Goal: Transaction & Acquisition: Purchase product/service

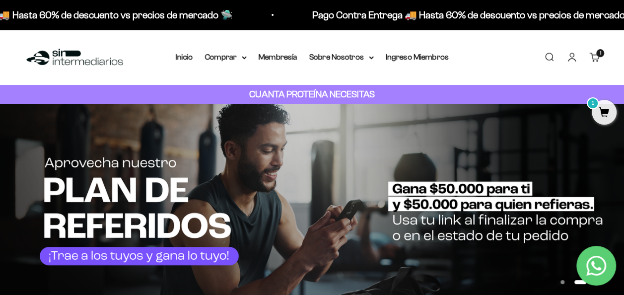
click at [572, 60] on link "Iniciar sesión" at bounding box center [571, 57] width 11 height 11
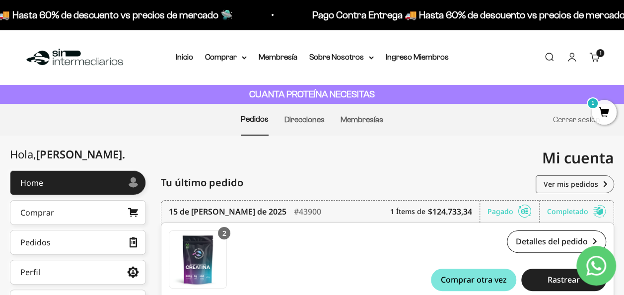
click at [551, 55] on link "Buscar" at bounding box center [548, 57] width 11 height 11
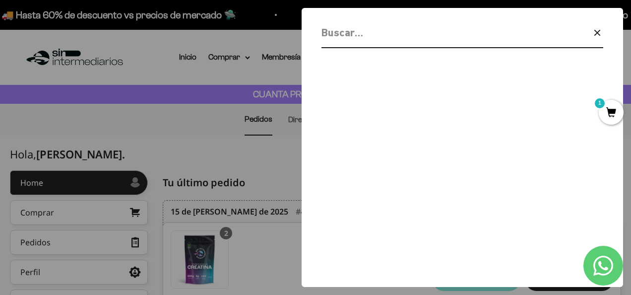
click at [595, 30] on icon "button" at bounding box center [596, 32] width 5 height 5
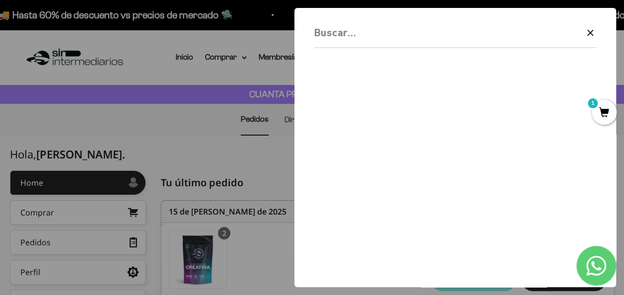
click at [597, 115] on span "1" at bounding box center [603, 112] width 25 height 25
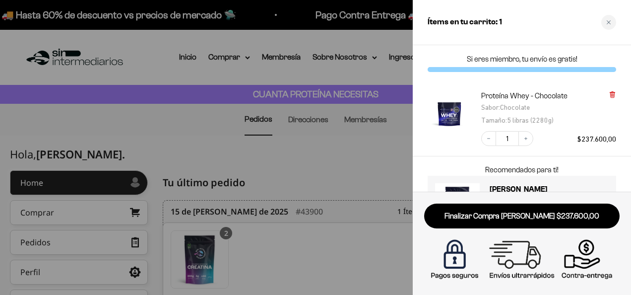
click at [614, 93] on icon at bounding box center [612, 94] width 4 height 5
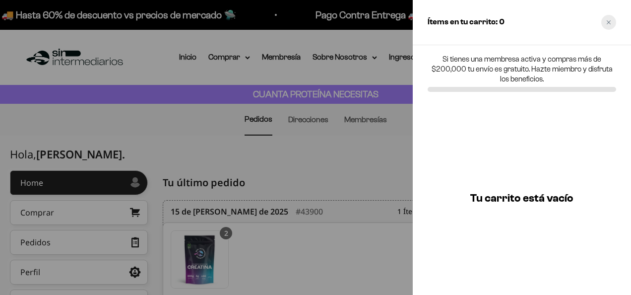
click at [605, 26] on div "Close cart" at bounding box center [608, 22] width 15 height 15
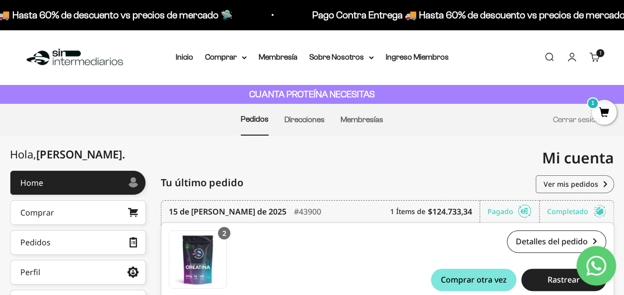
click at [549, 56] on link "Buscar" at bounding box center [548, 57] width 11 height 11
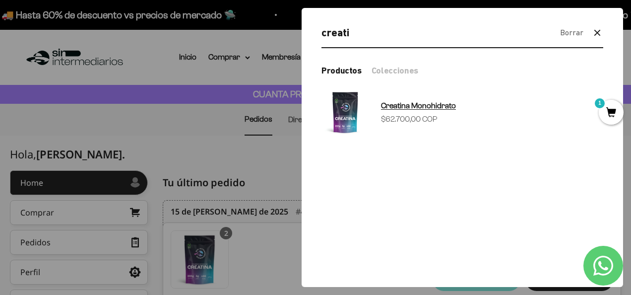
type input "creati"
click at [447, 105] on span "Creatina Monohidrato" at bounding box center [418, 105] width 75 height 8
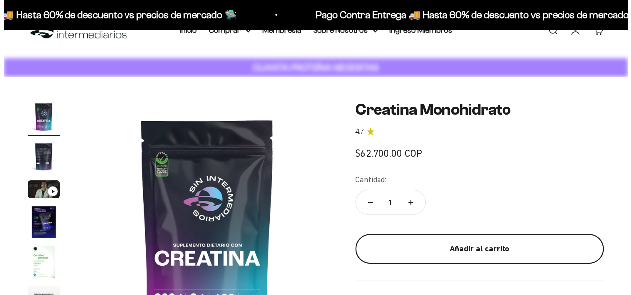
scroll to position [50, 0]
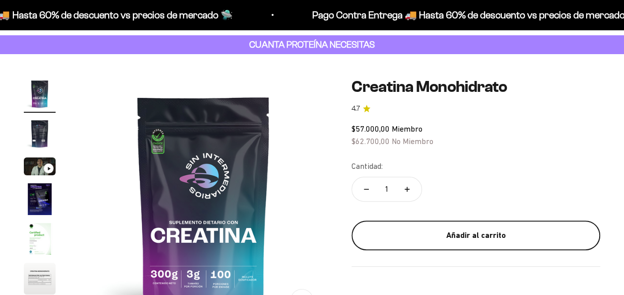
click at [446, 226] on button "Añadir al carrito" at bounding box center [475, 235] width 249 height 30
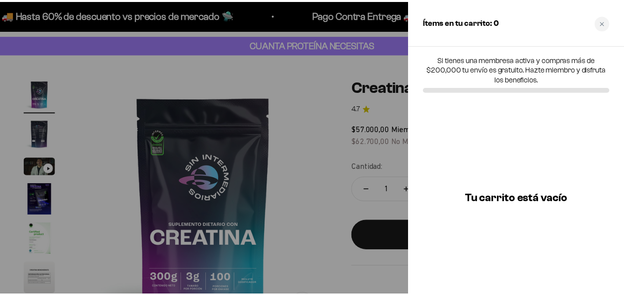
scroll to position [0, 0]
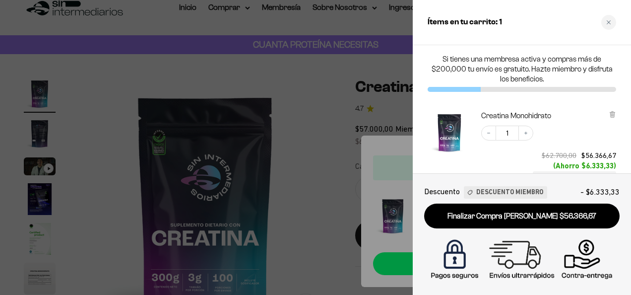
click at [314, 141] on div at bounding box center [315, 147] width 631 height 295
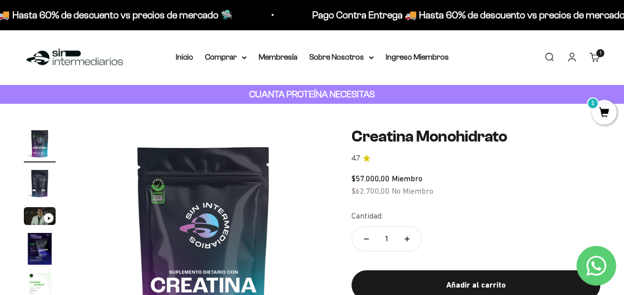
click at [545, 61] on link "Buscar" at bounding box center [548, 57] width 11 height 11
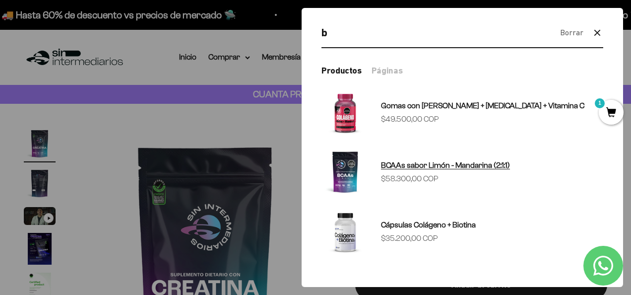
type input "b"
click at [477, 165] on span "BCAAs sabor Limón - Mandarina (2:1:1)" at bounding box center [445, 165] width 129 height 8
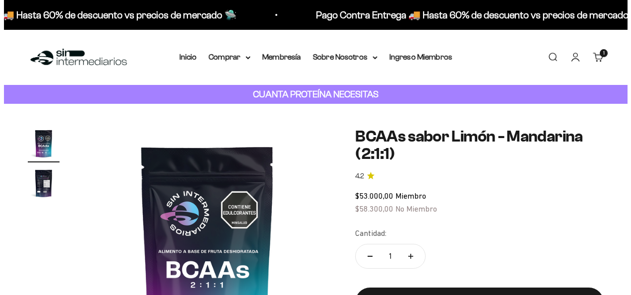
scroll to position [149, 0]
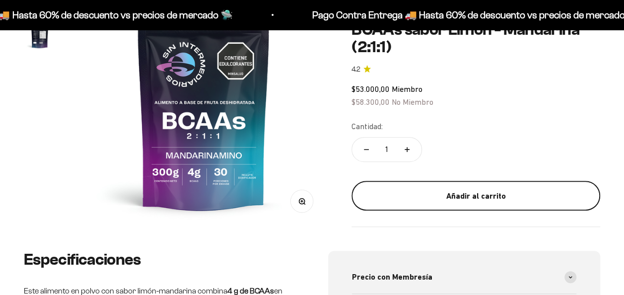
click at [461, 199] on div "Añadir al carrito" at bounding box center [475, 195] width 209 height 13
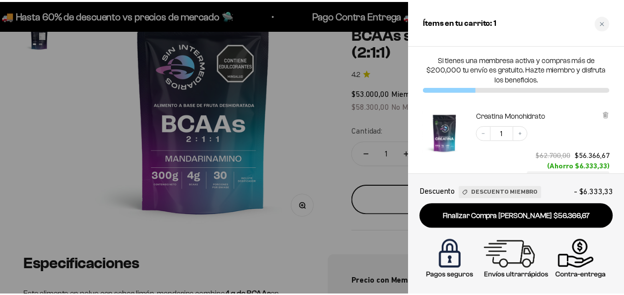
scroll to position [0, 0]
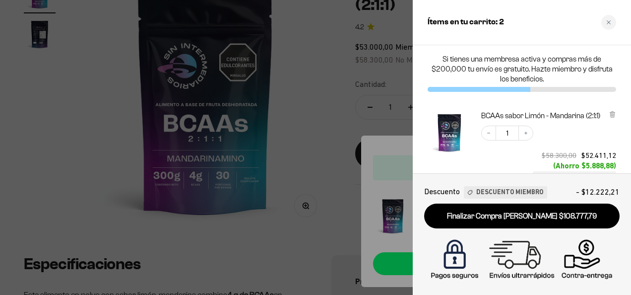
click at [322, 105] on div at bounding box center [315, 147] width 631 height 295
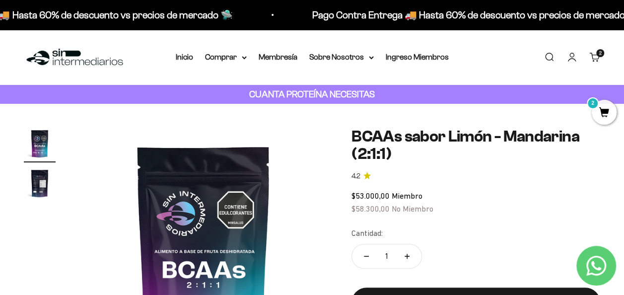
click at [550, 57] on link "Buscar" at bounding box center [548, 57] width 11 height 11
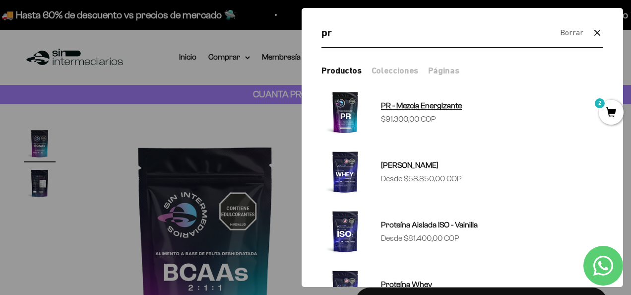
type input "pr"
click at [473, 112] on link "PR - Mezcla Energizante Precio de oferta $91.300,00 COP" at bounding box center [462, 112] width 282 height 48
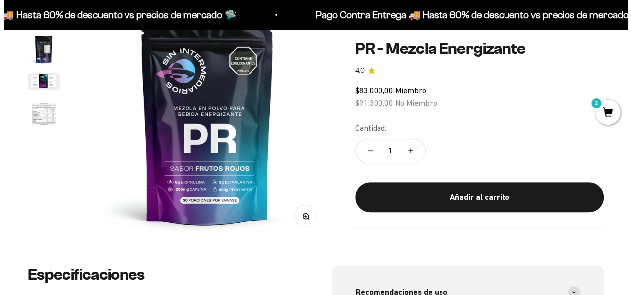
scroll to position [149, 0]
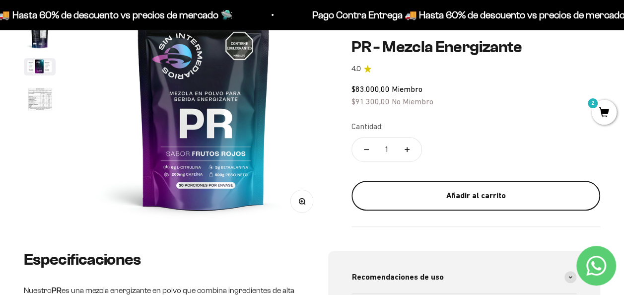
click at [477, 188] on button "Añadir al carrito" at bounding box center [475, 196] width 249 height 30
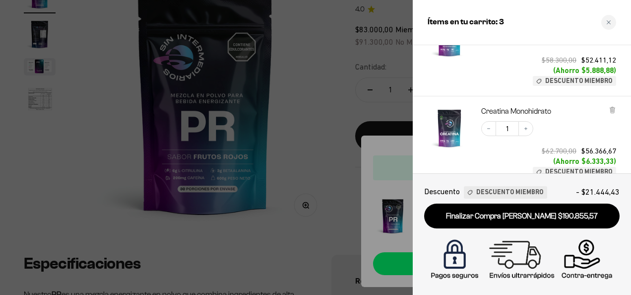
scroll to position [285, 0]
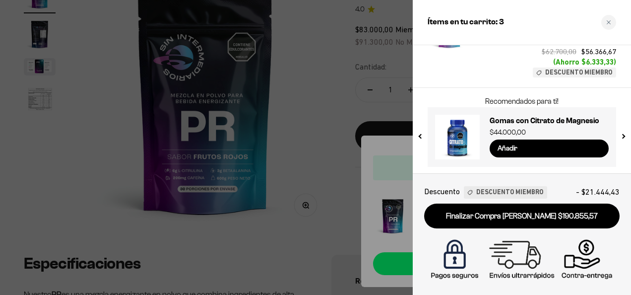
click at [328, 217] on div at bounding box center [315, 147] width 631 height 295
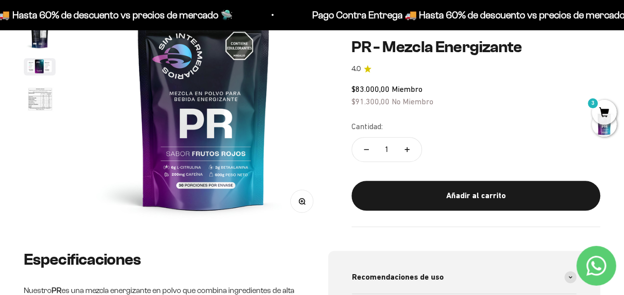
click at [609, 105] on span "3" at bounding box center [603, 112] width 25 height 25
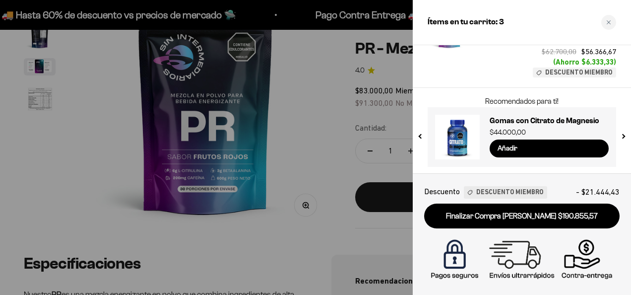
click at [623, 134] on button "next slide / item" at bounding box center [623, 134] width 8 height 60
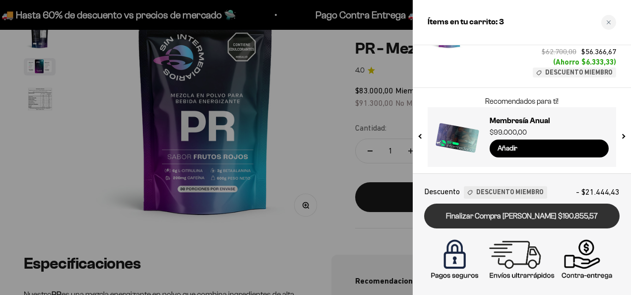
click at [547, 218] on link "Finalizar Compra Segura $190.855,57" at bounding box center [521, 215] width 195 height 25
